Goal: Task Accomplishment & Management: Manage account settings

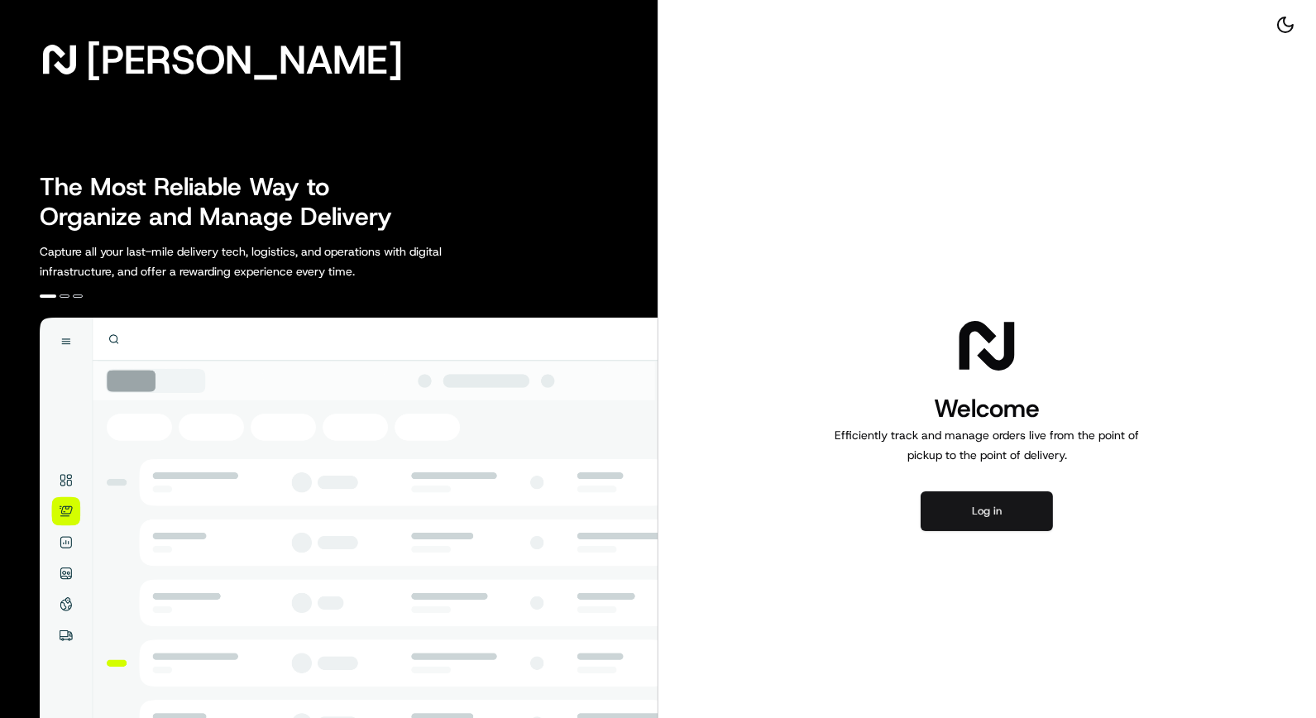
click at [999, 509] on button "Log in" at bounding box center [986, 511] width 132 height 40
